Goal: Find specific page/section: Find specific page/section

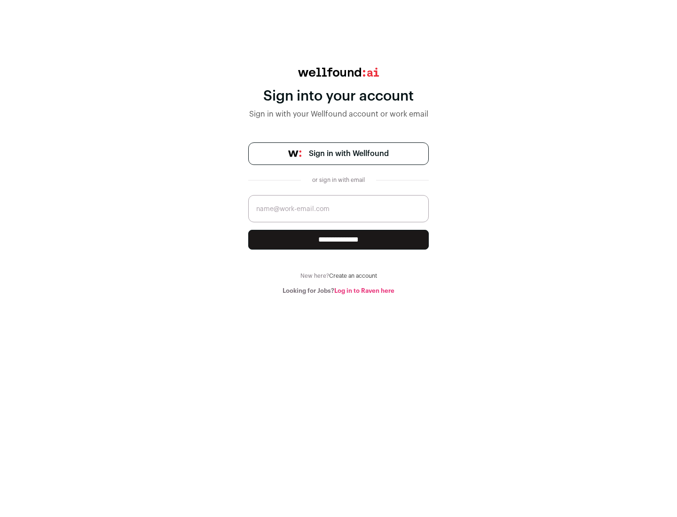
click at [348, 154] on span "Sign in with Wellfound" at bounding box center [349, 153] width 80 height 11
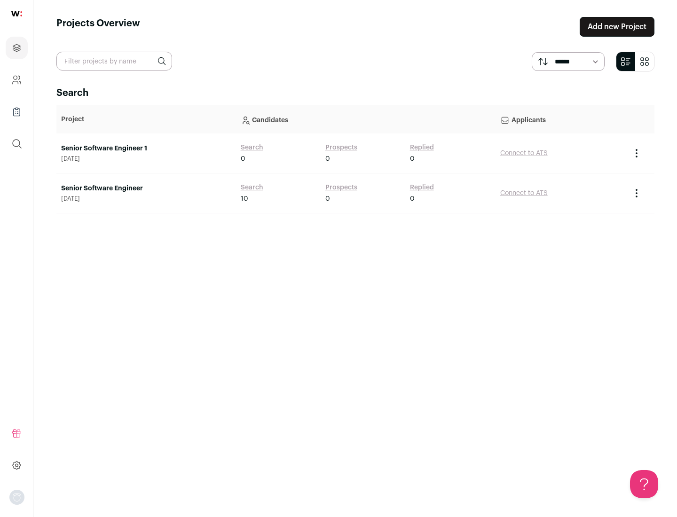
click at [146, 188] on link "Senior Software Engineer" at bounding box center [146, 188] width 170 height 9
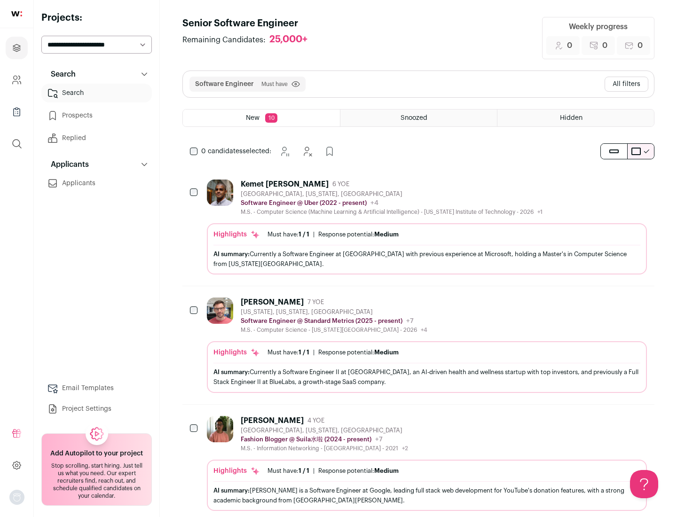
click at [418, 227] on div "Highlights Must have: 1 / 1 How many must haves have been fulfilled? | Response…" at bounding box center [427, 248] width 440 height 51
